Goal: Information Seeking & Learning: Learn about a topic

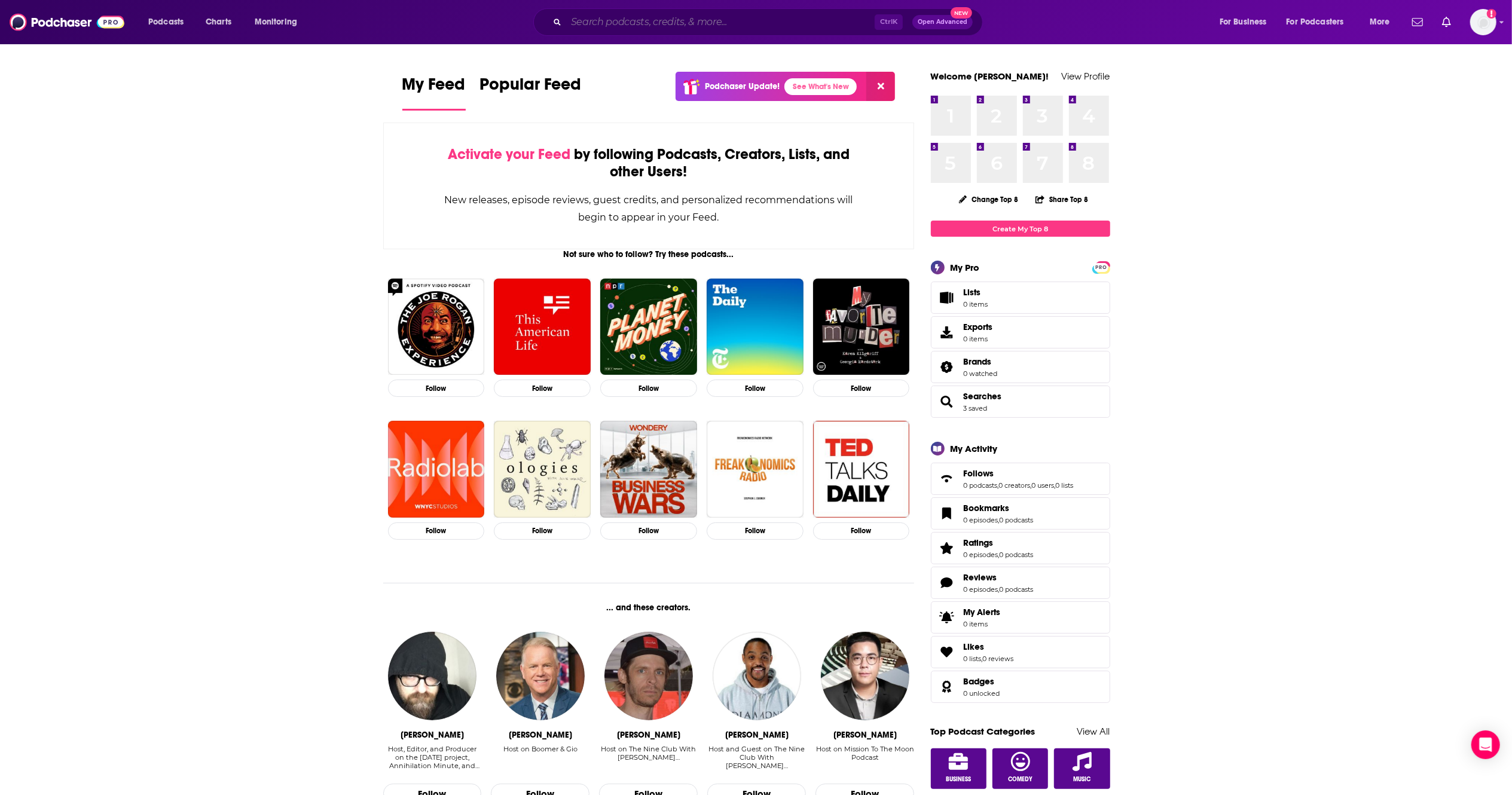
click at [624, 28] on input "Search podcasts, credits, & more..." at bounding box center [720, 22] width 308 height 20
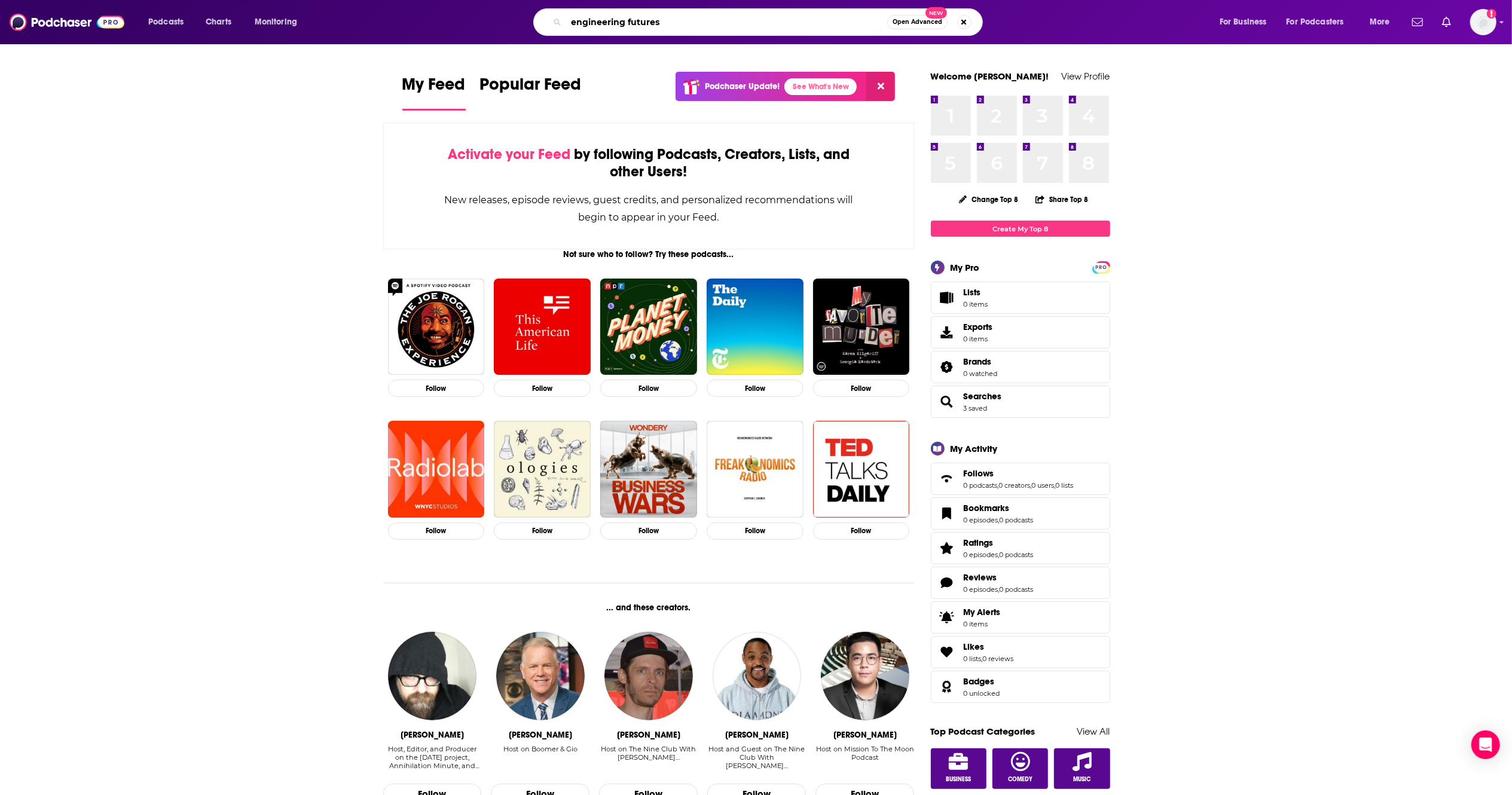
type input "engineering futures"
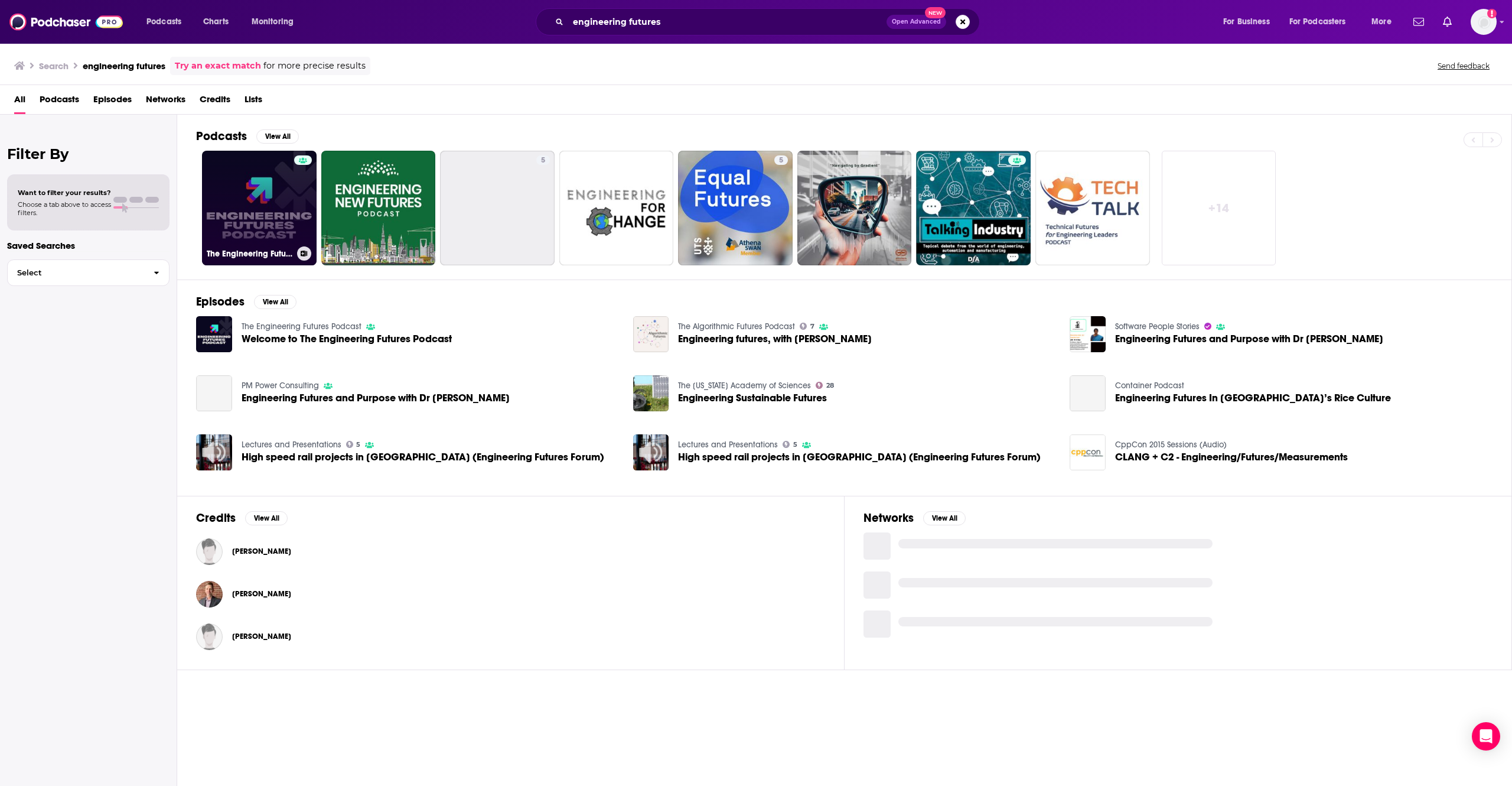
click at [251, 221] on link "The Engineering Futures Podcast" at bounding box center [259, 208] width 115 height 115
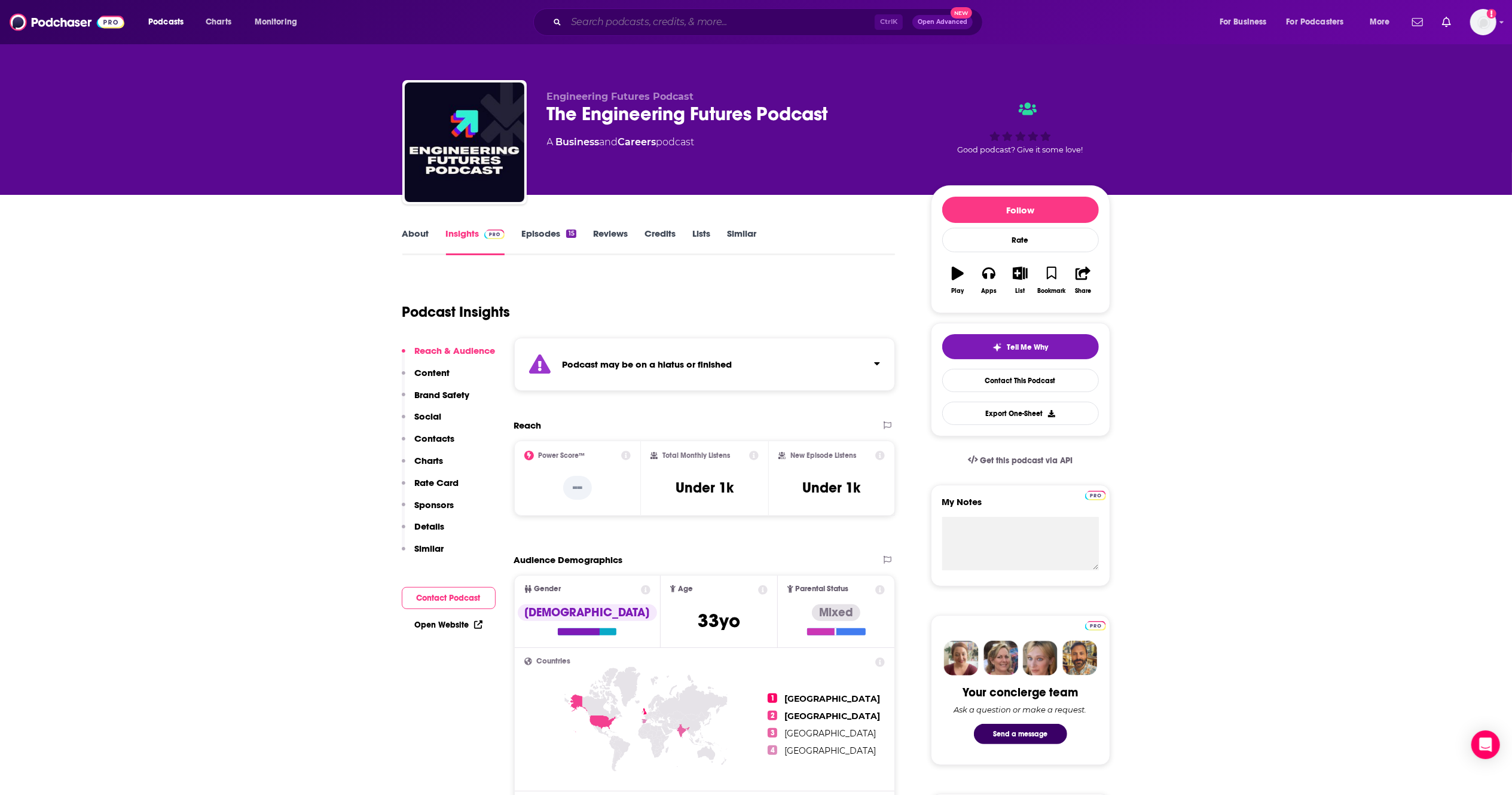
click at [606, 17] on input "Search podcasts, credits, & more..." at bounding box center [720, 22] width 308 height 20
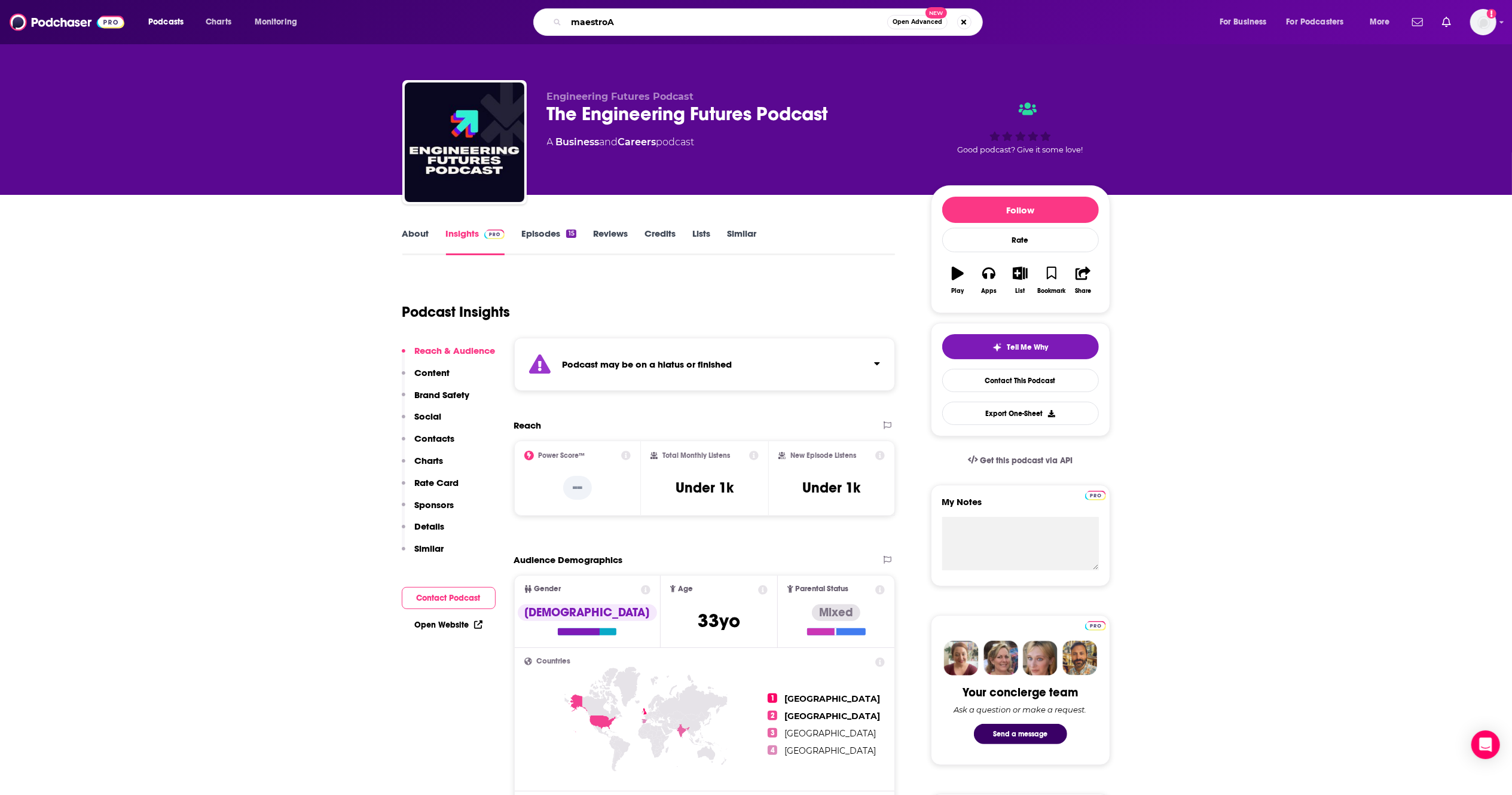
type input "maestroAI"
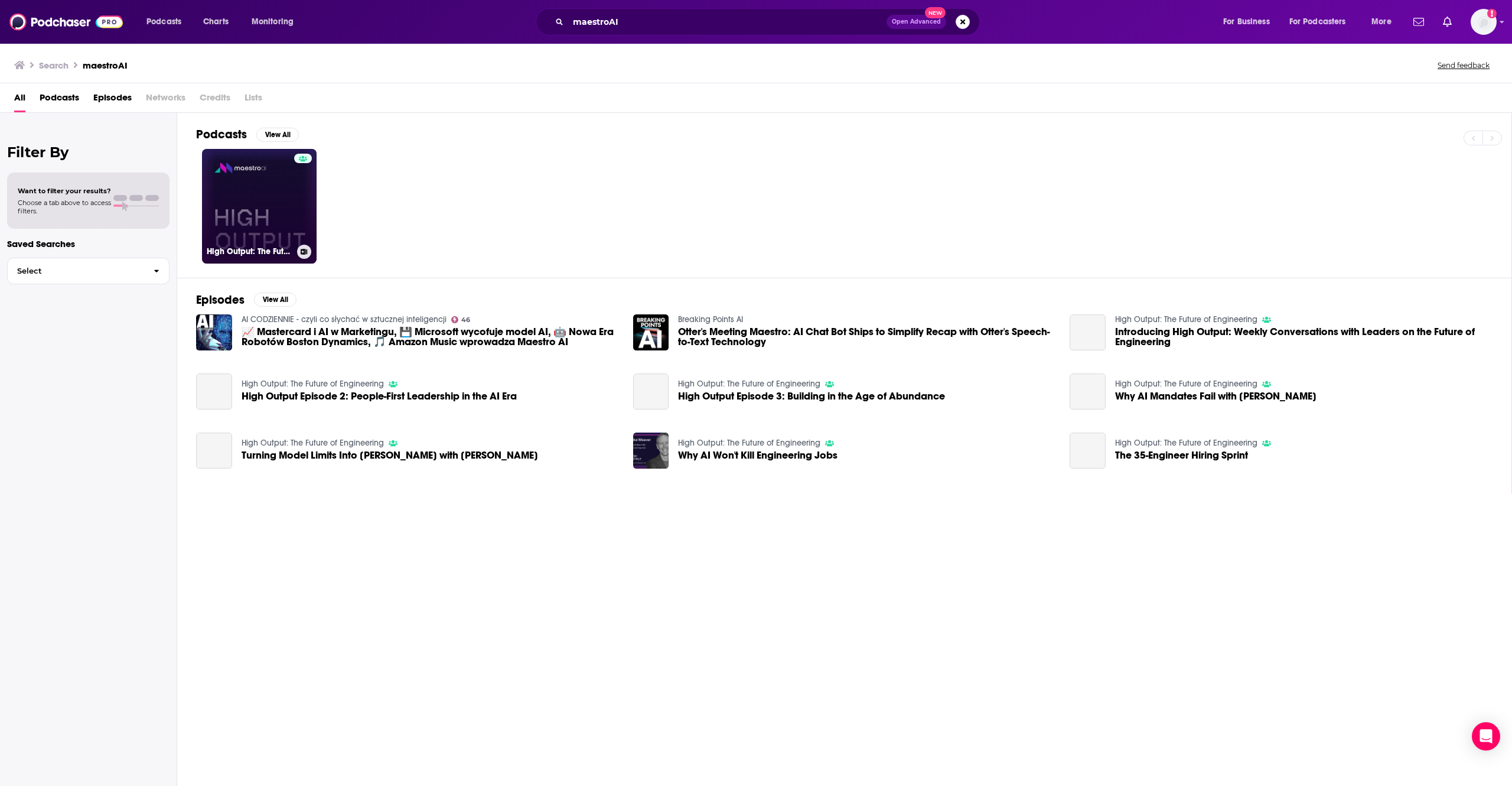
click at [280, 197] on link "High Output: The Future of Engineering" at bounding box center [259, 206] width 115 height 115
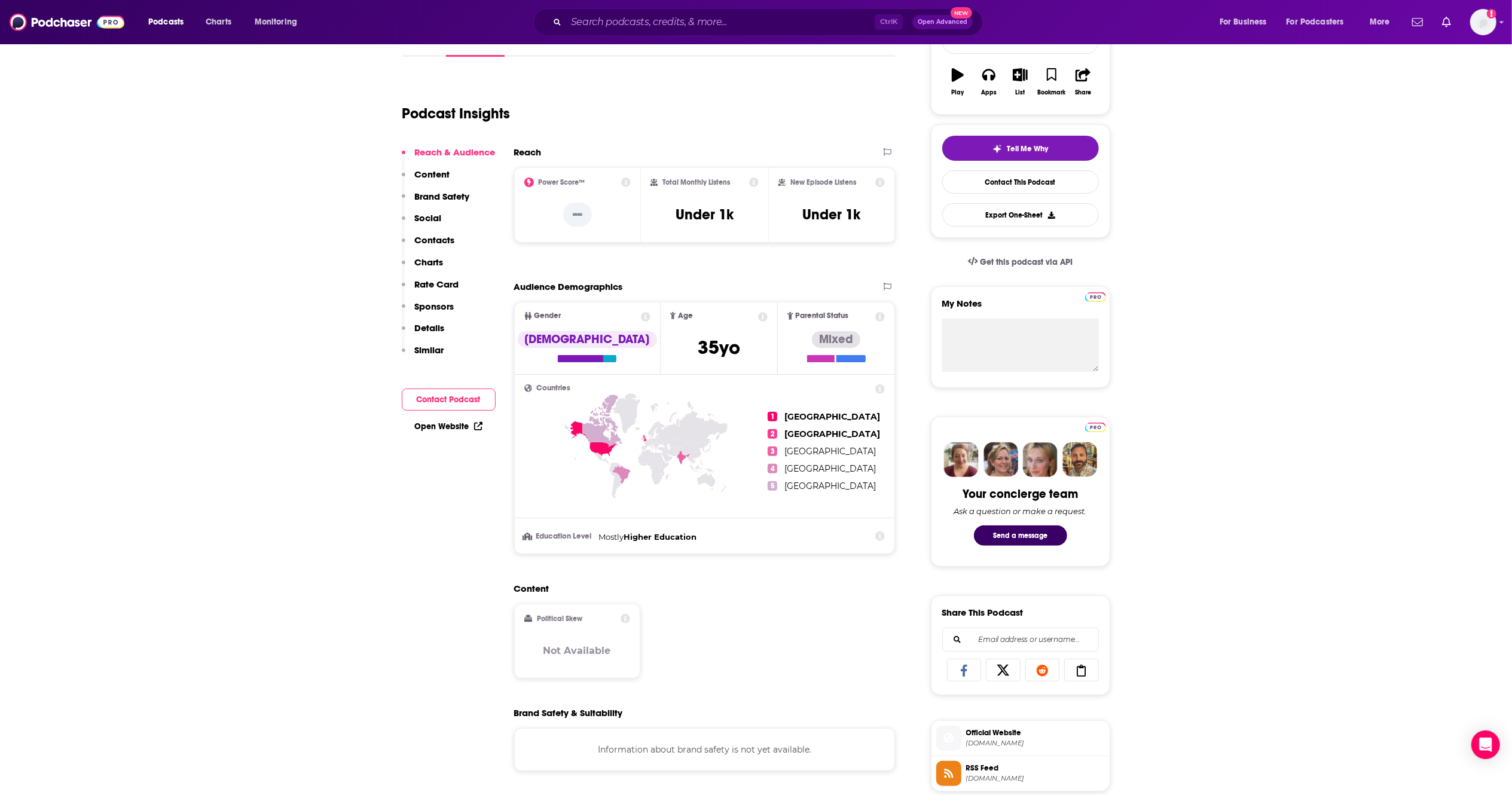
scroll to position [199, 0]
